Goal: Task Accomplishment & Management: Manage account settings

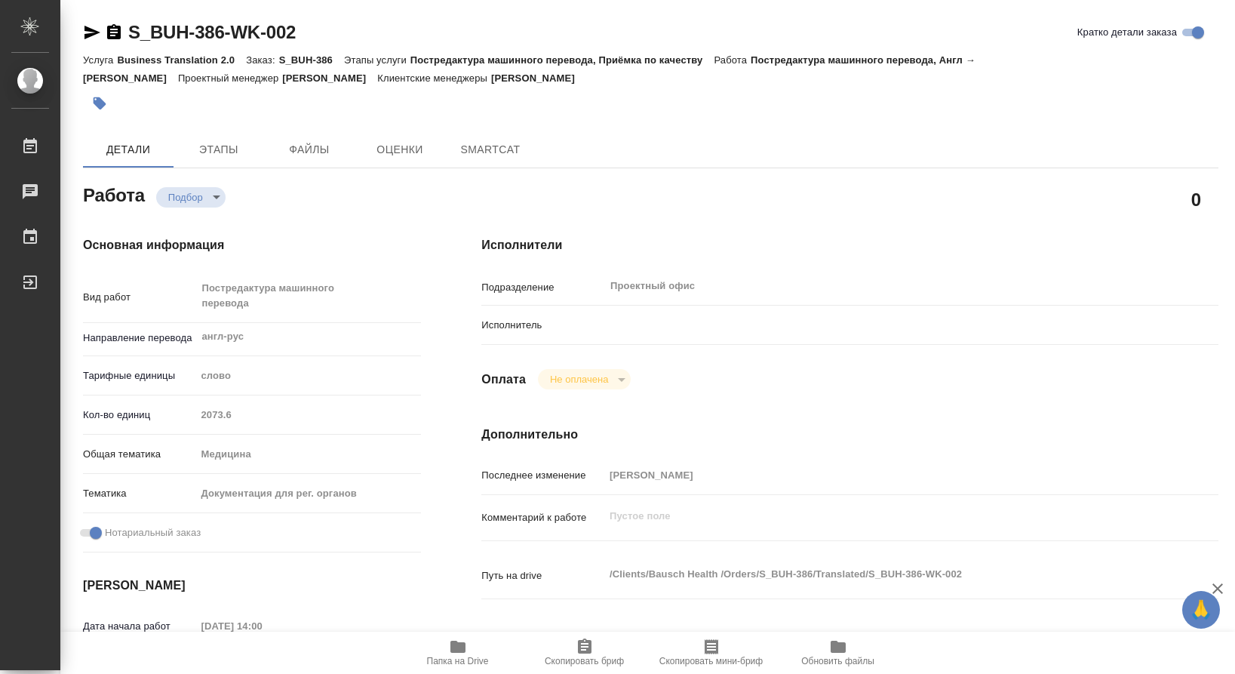
type textarea "x"
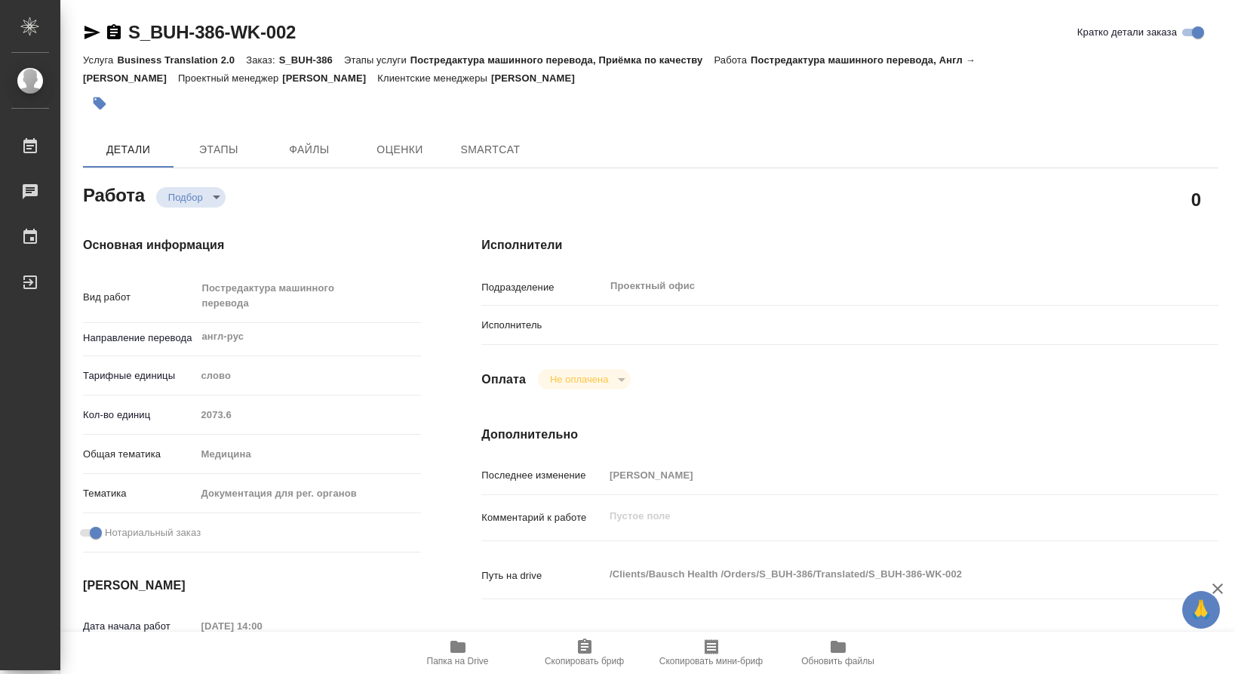
type textarea "x"
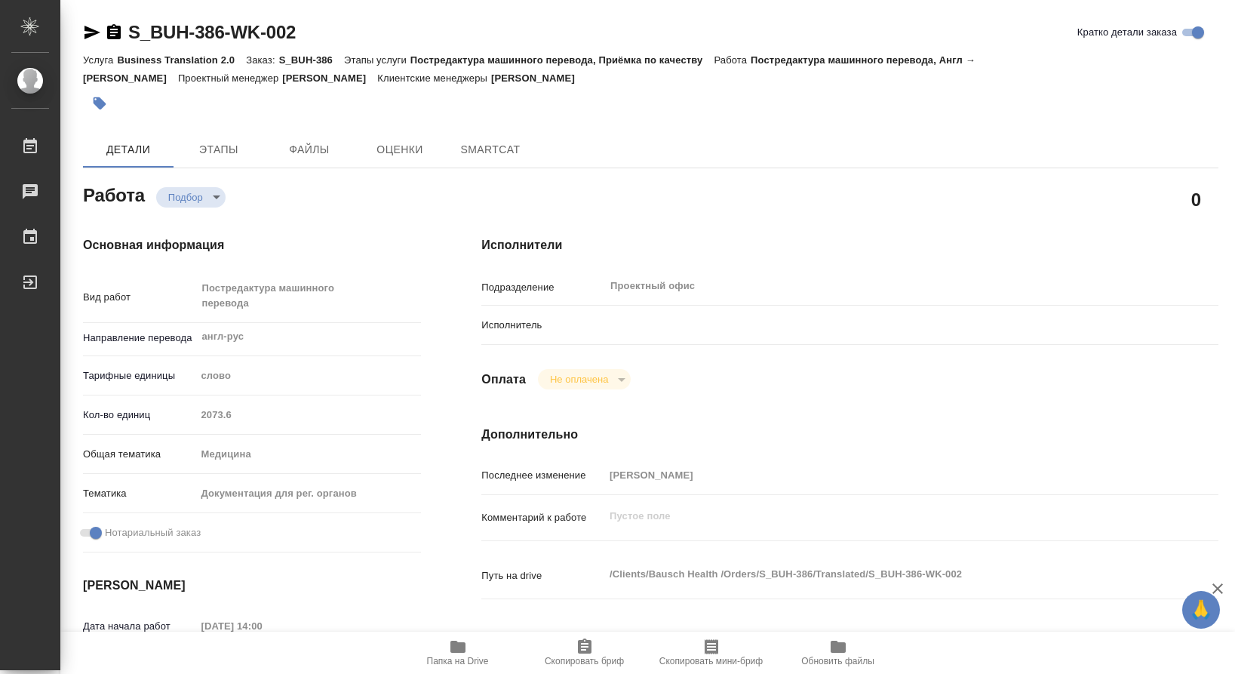
type textarea "x"
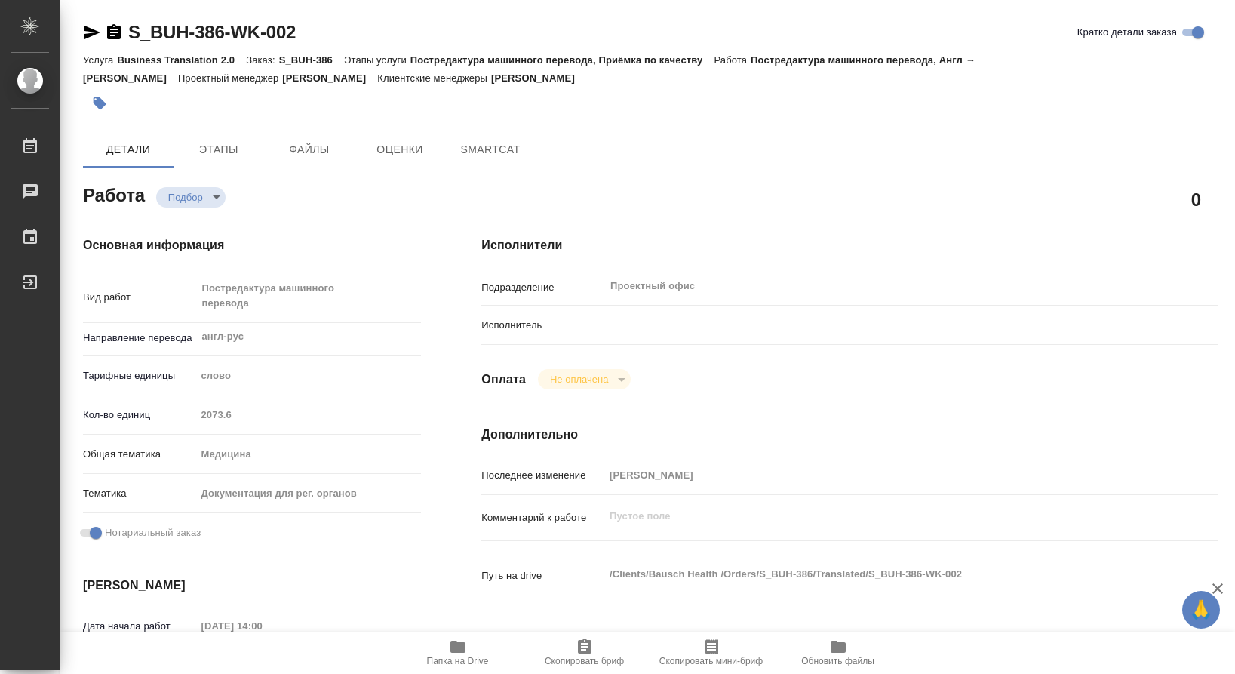
type textarea "x"
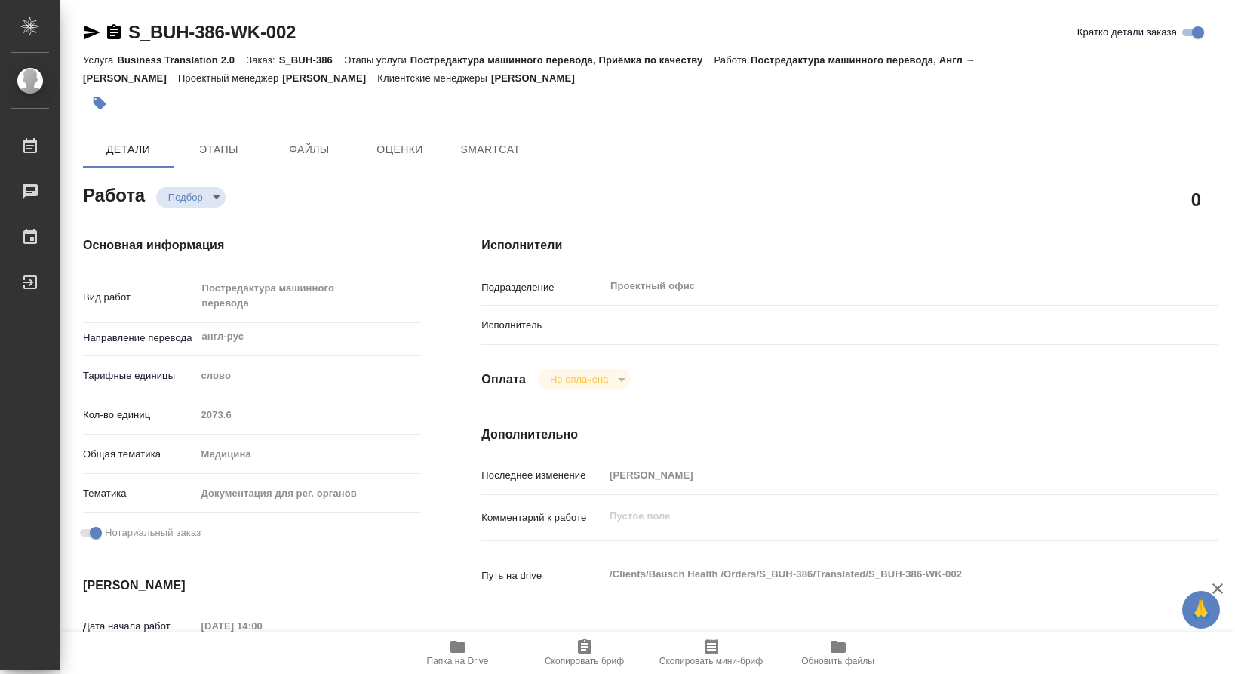
type textarea "x"
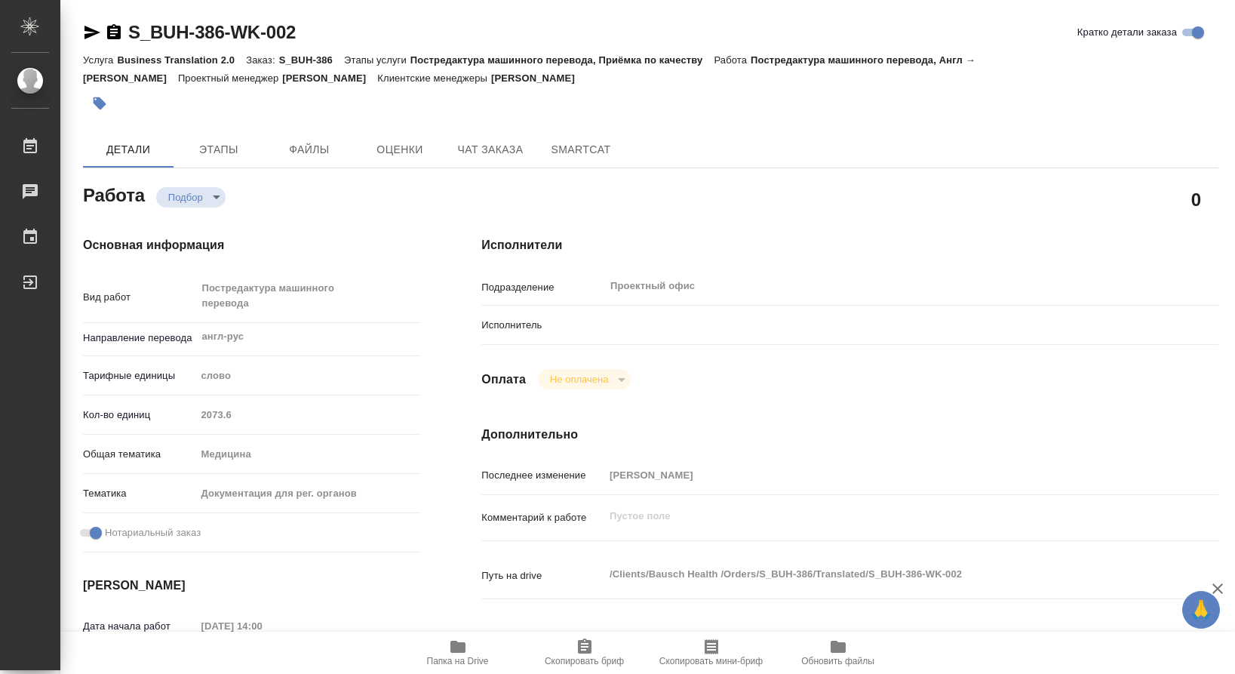
type textarea "x"
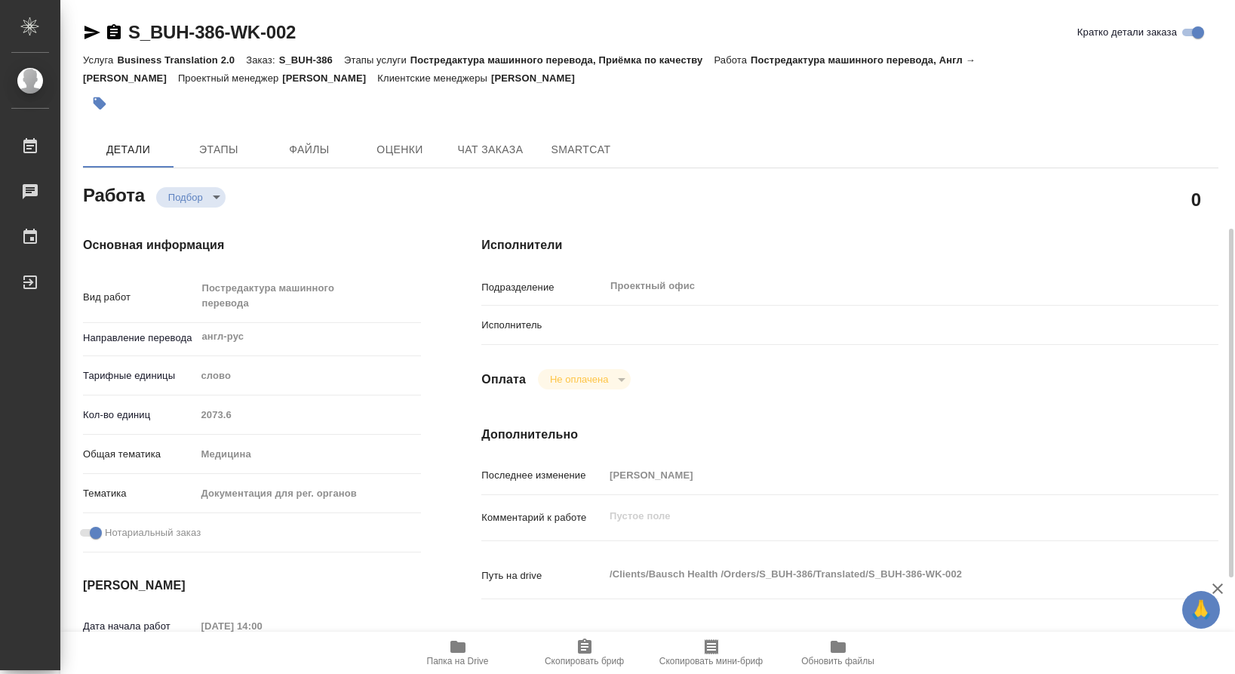
scroll to position [151, 0]
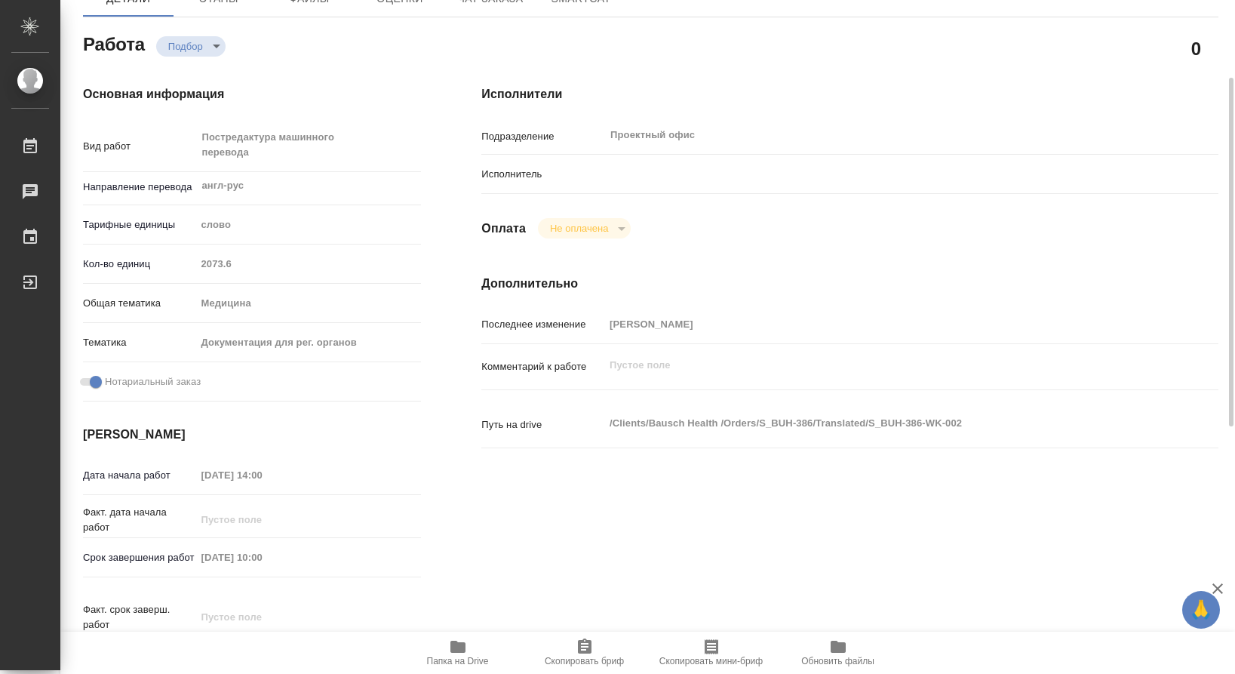
type textarea "x"
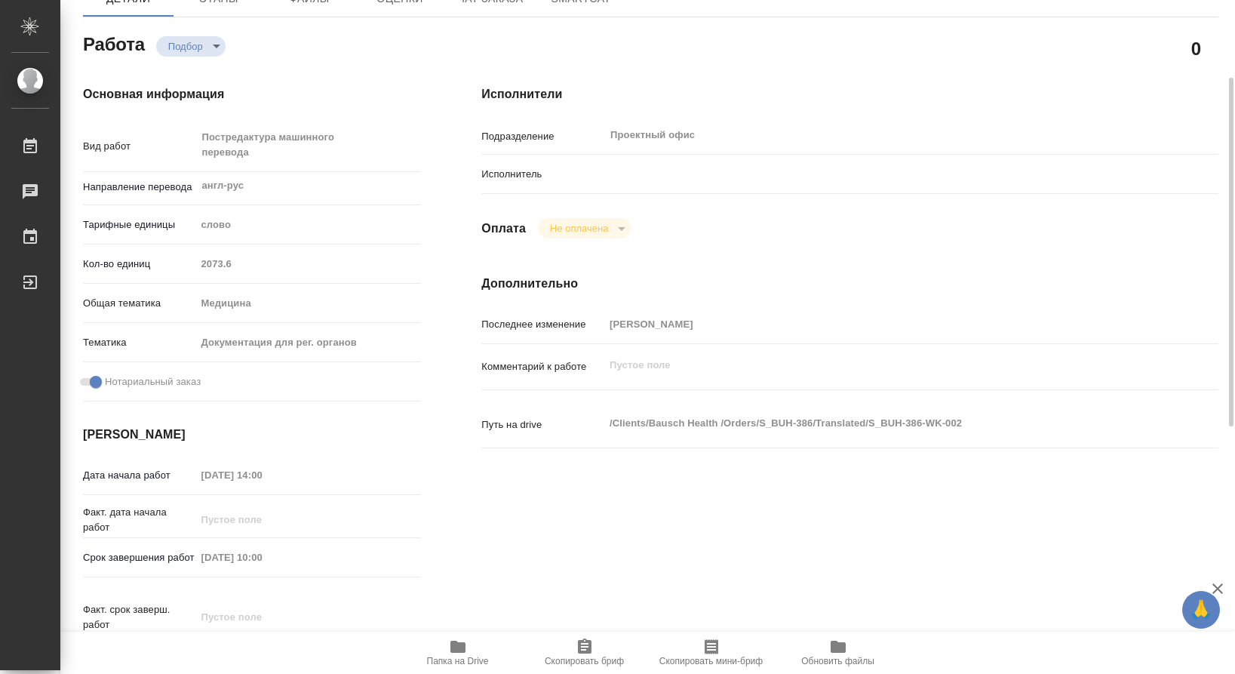
click at [469, 647] on span "Папка на Drive" at bounding box center [458, 652] width 109 height 29
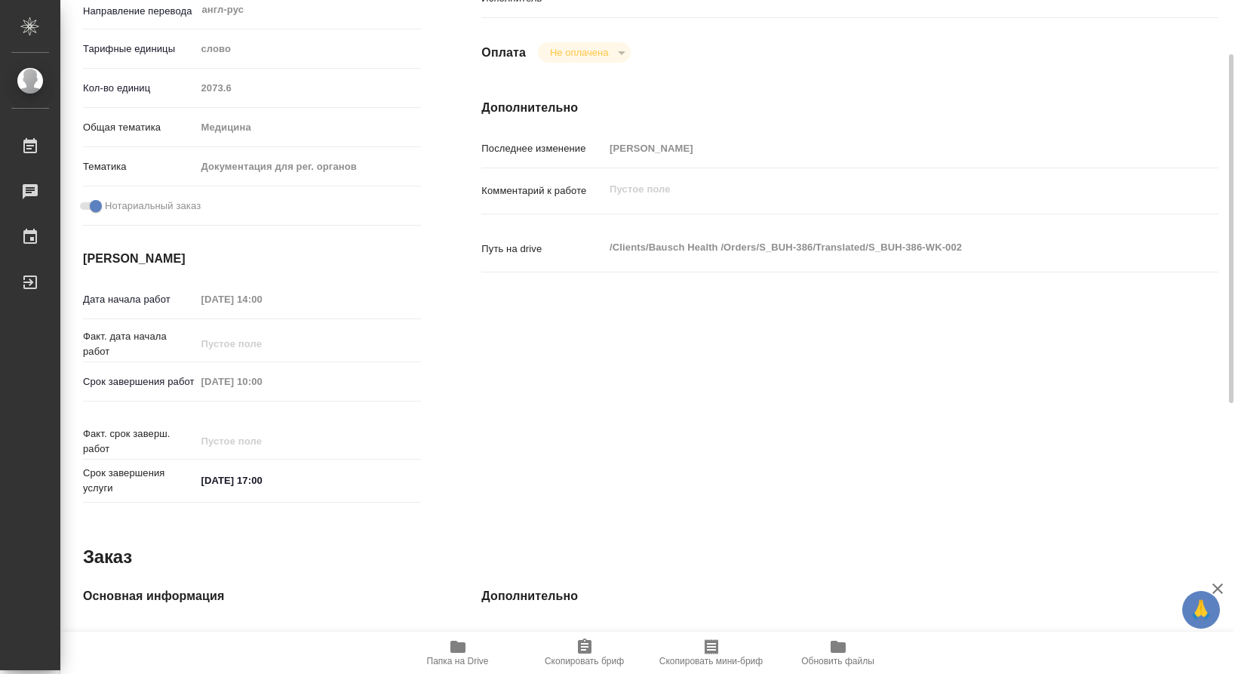
scroll to position [100, 0]
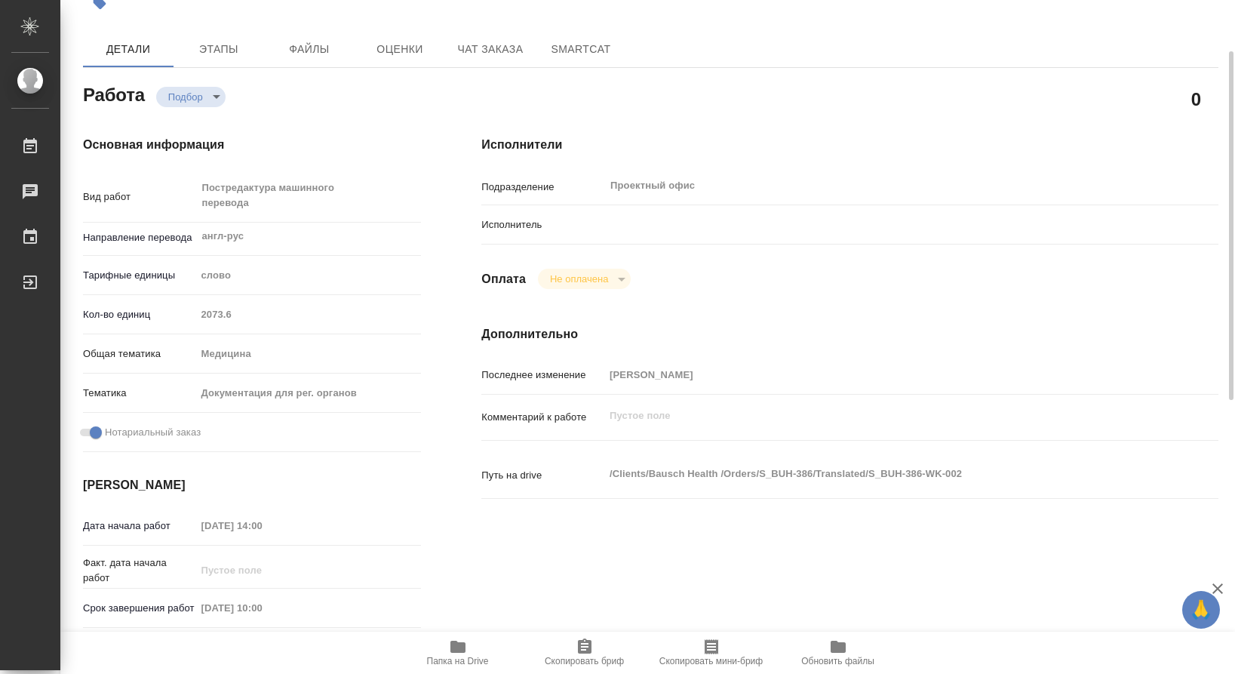
click at [216, 94] on body "🙏 .cls-1 fill:#fff; AWATERA Kamakina [PERSON_NAME] 0 Чаты График Выйти S_BUH-38…" at bounding box center [617, 337] width 1235 height 674
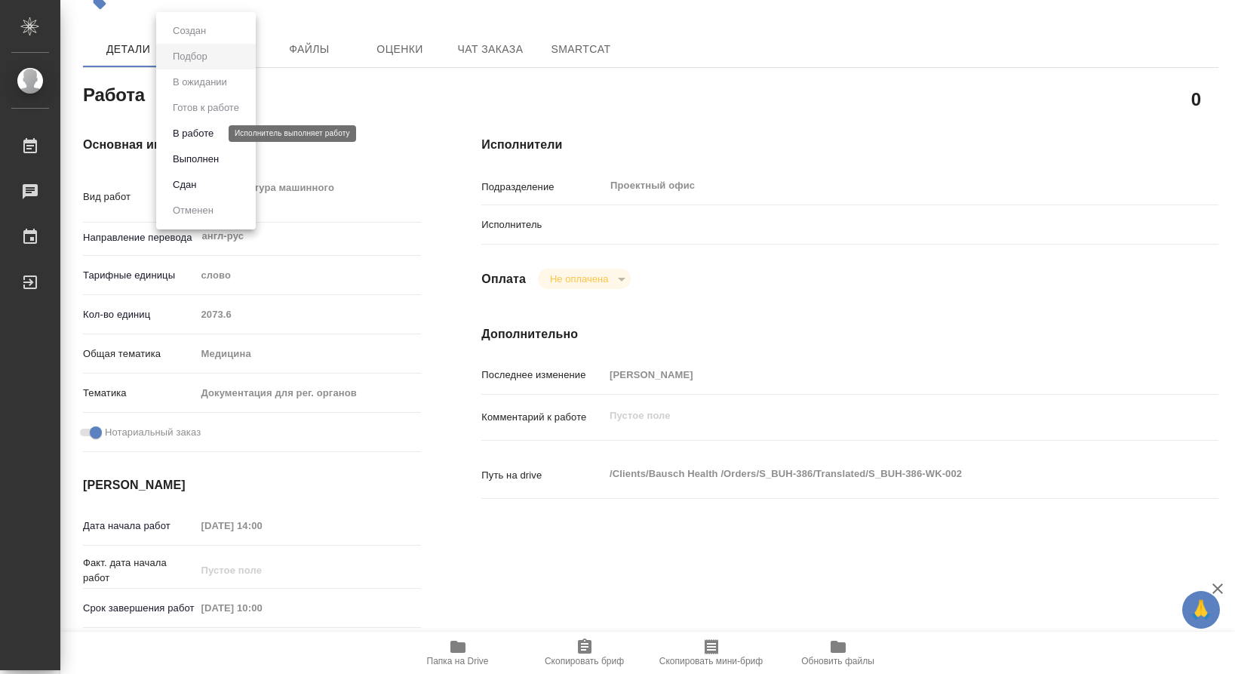
click at [200, 137] on button "В работе" at bounding box center [193, 133] width 50 height 17
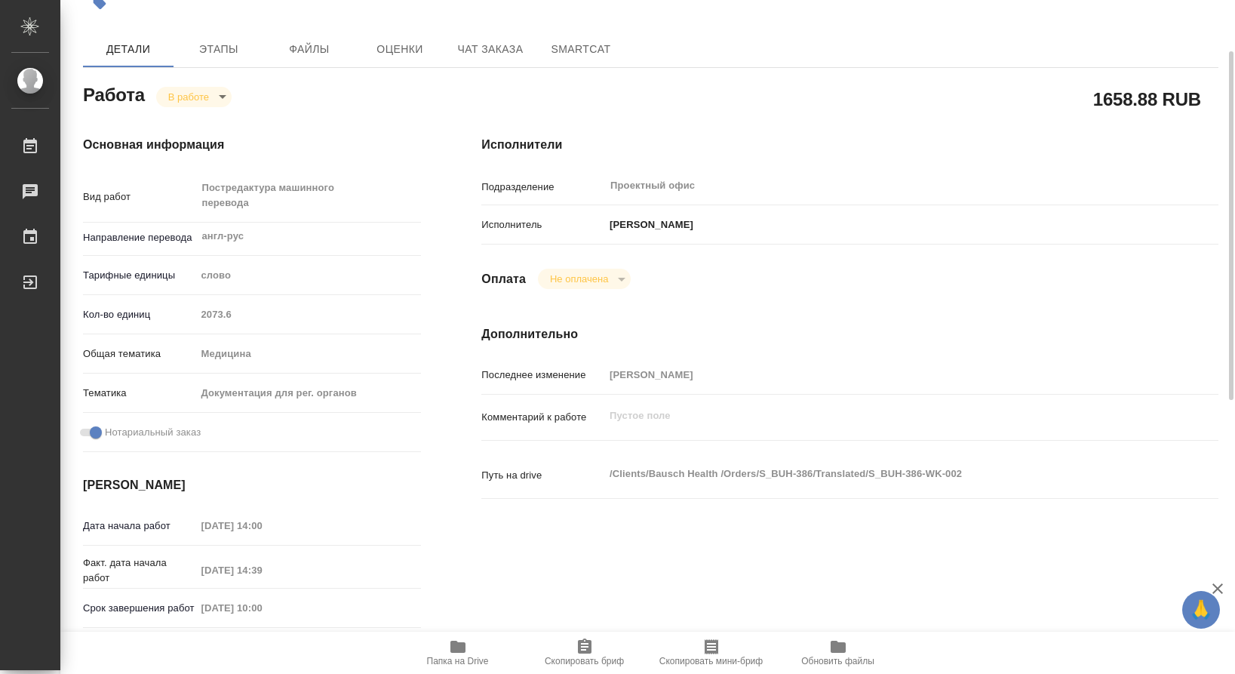
type textarea "x"
